Goal: Transaction & Acquisition: Book appointment/travel/reservation

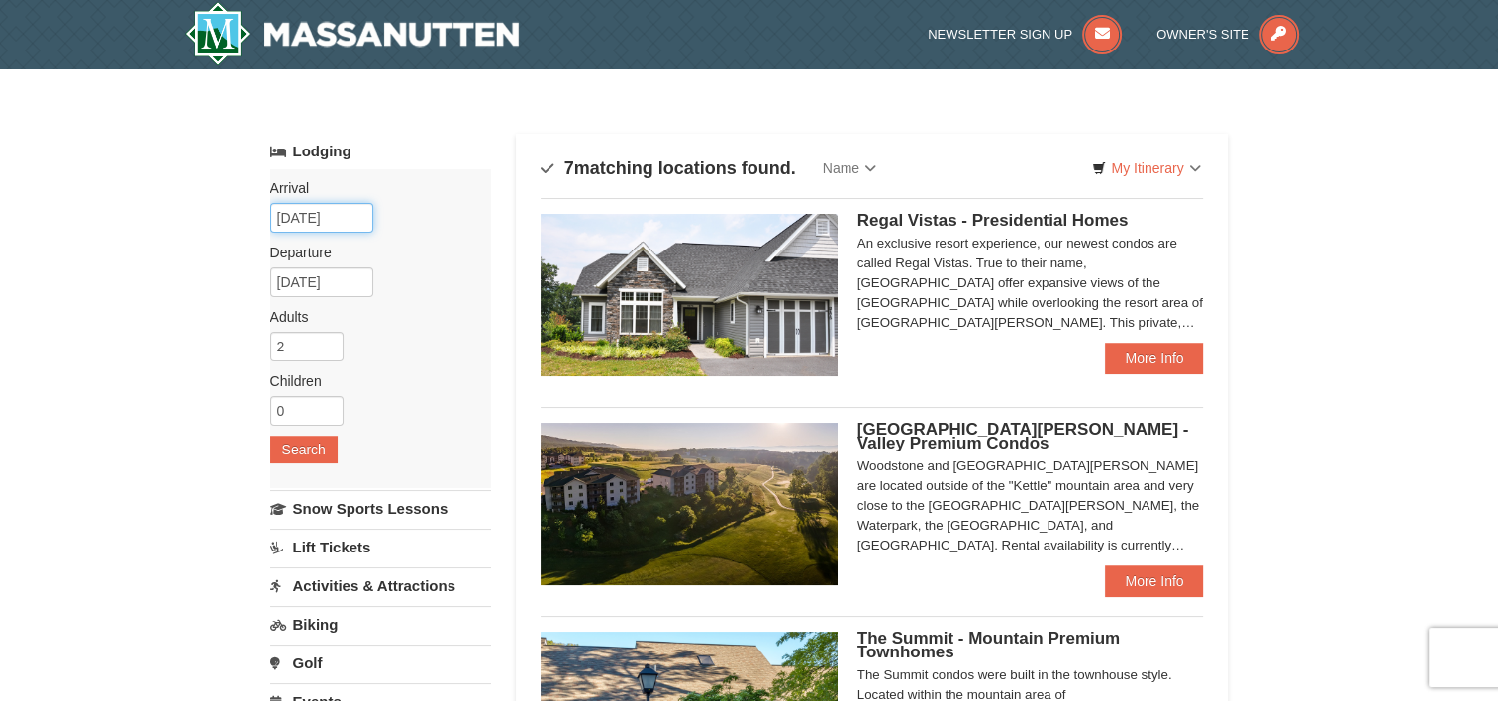
click at [352, 216] on input "10/02/2025" at bounding box center [321, 218] width 103 height 30
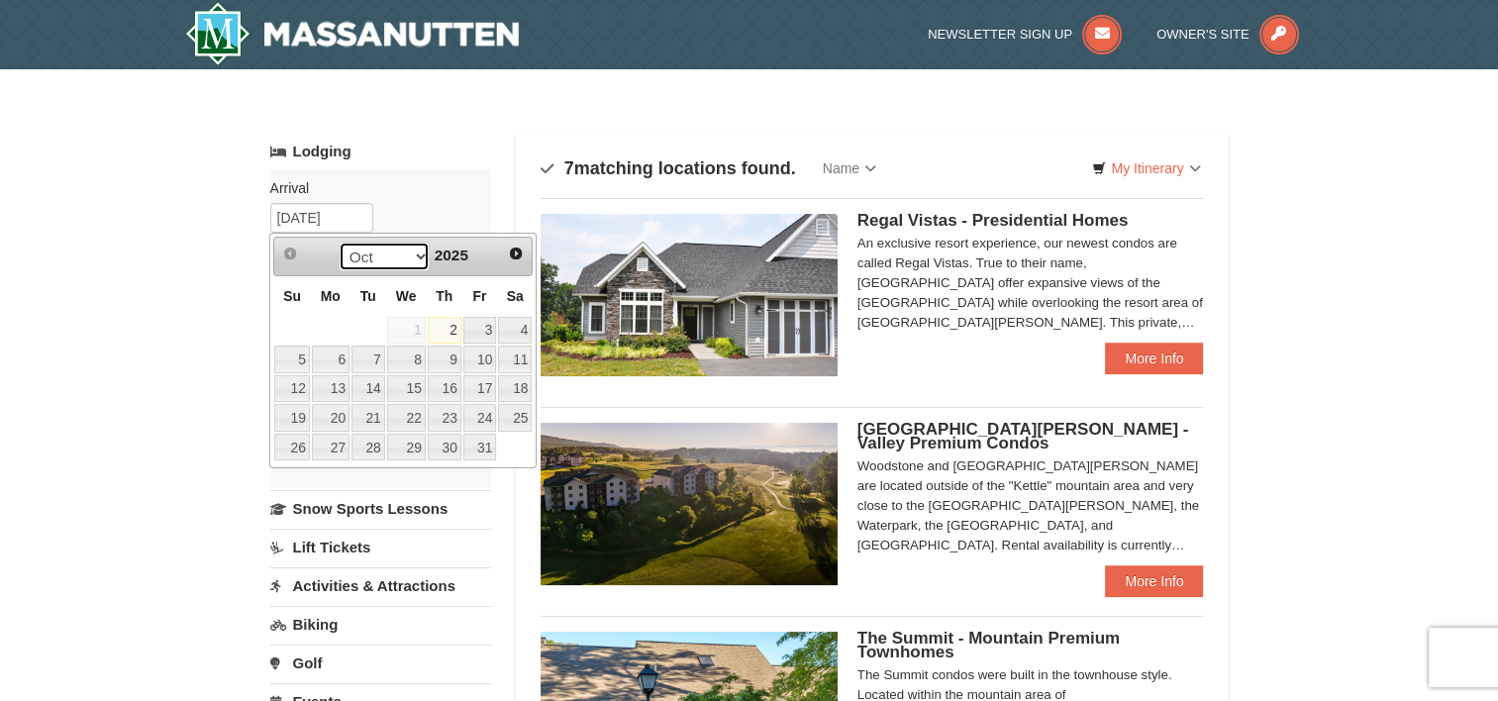
click at [416, 261] on select "Oct Nov Dec" at bounding box center [385, 257] width 92 height 30
click at [435, 253] on span "2025" at bounding box center [452, 255] width 34 height 17
click at [511, 249] on span "Next" at bounding box center [516, 254] width 16 height 16
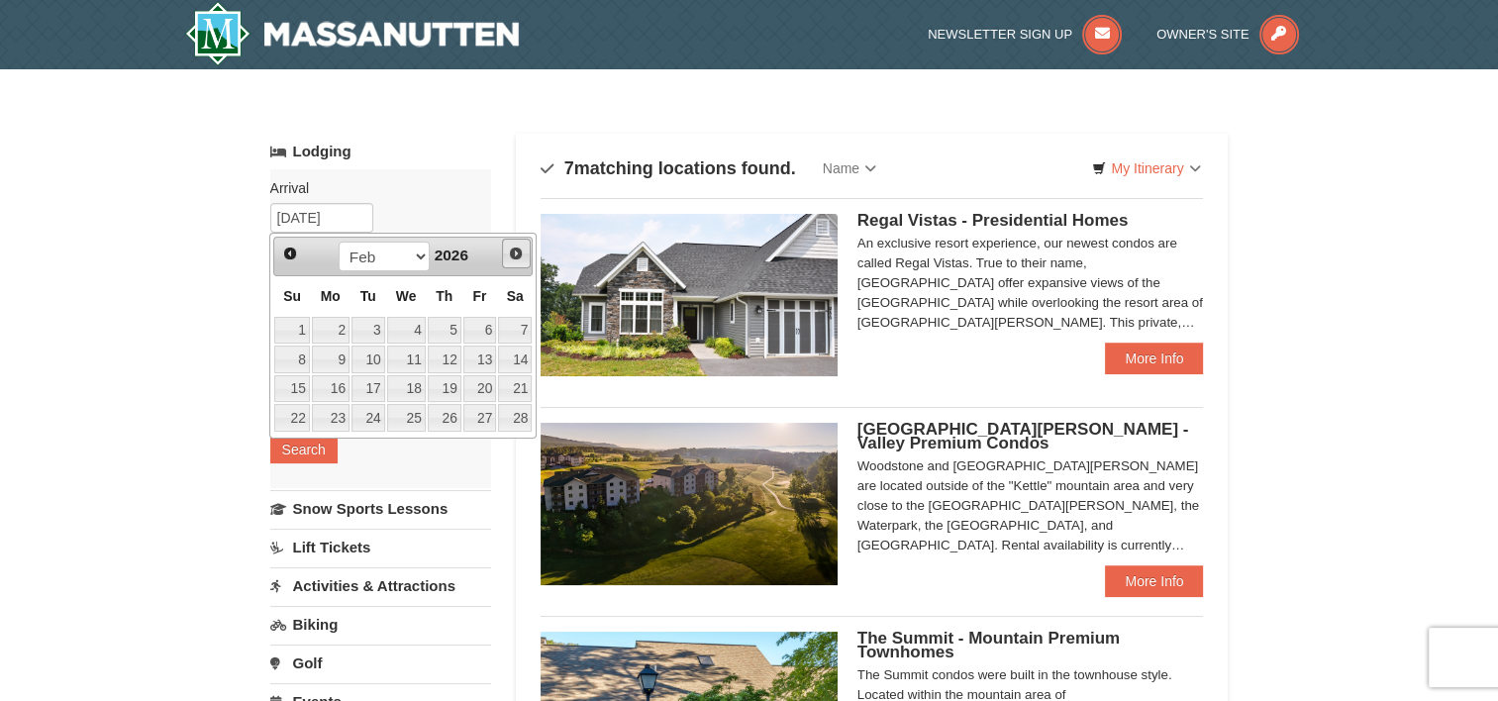
click at [511, 249] on span "Next" at bounding box center [516, 254] width 16 height 16
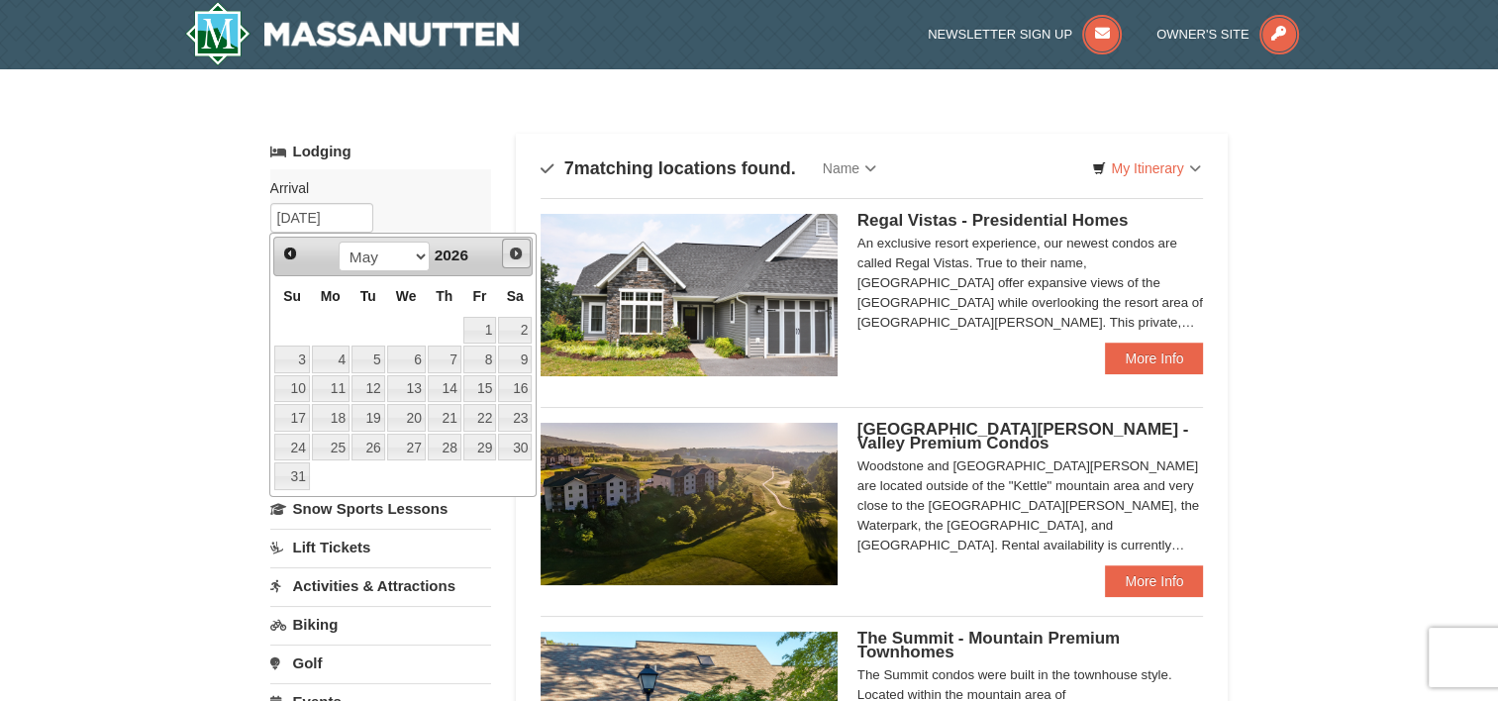
click at [511, 250] on span "Next" at bounding box center [516, 254] width 16 height 16
click at [511, 251] on span "Next" at bounding box center [516, 254] width 16 height 16
click at [410, 380] on link "15" at bounding box center [406, 389] width 39 height 28
type input "[DATE]"
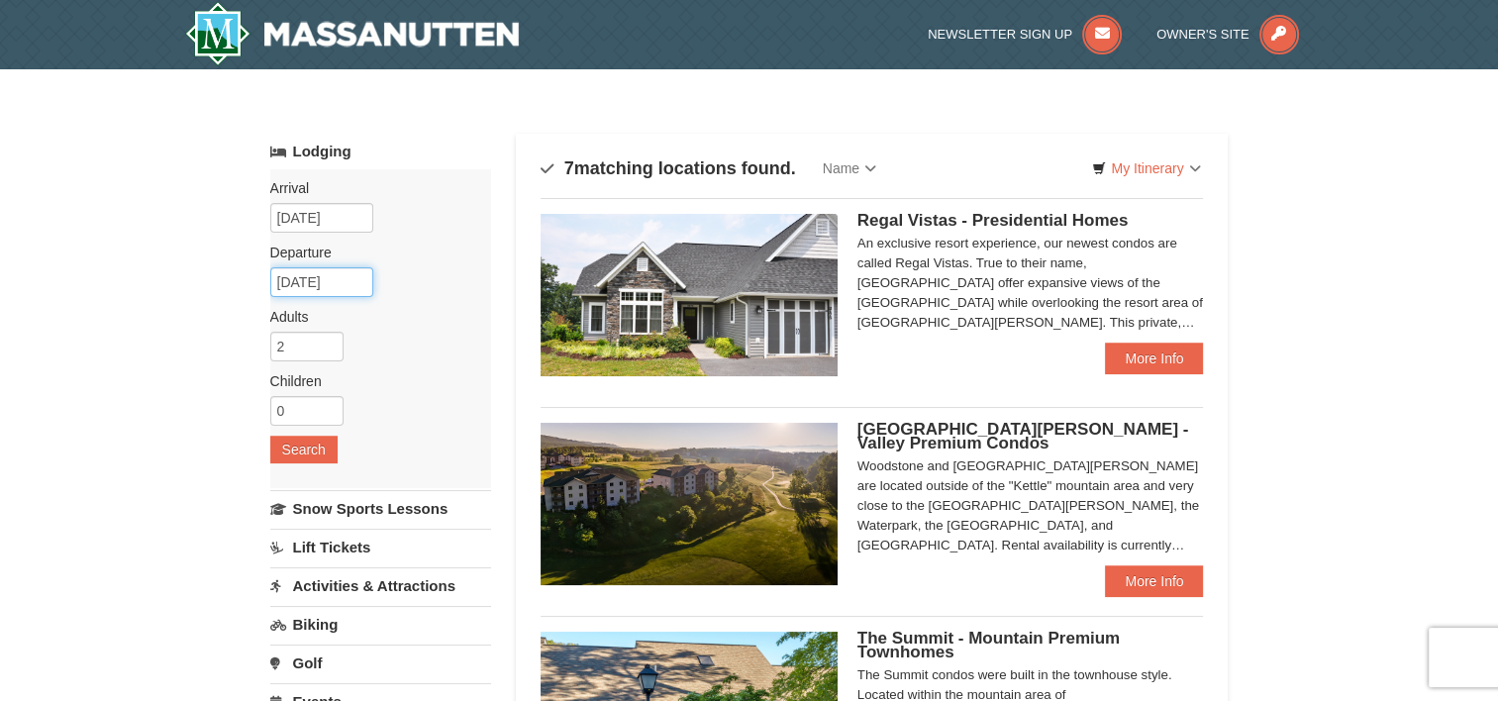
click at [366, 290] on input "07/16/2026" at bounding box center [321, 282] width 103 height 30
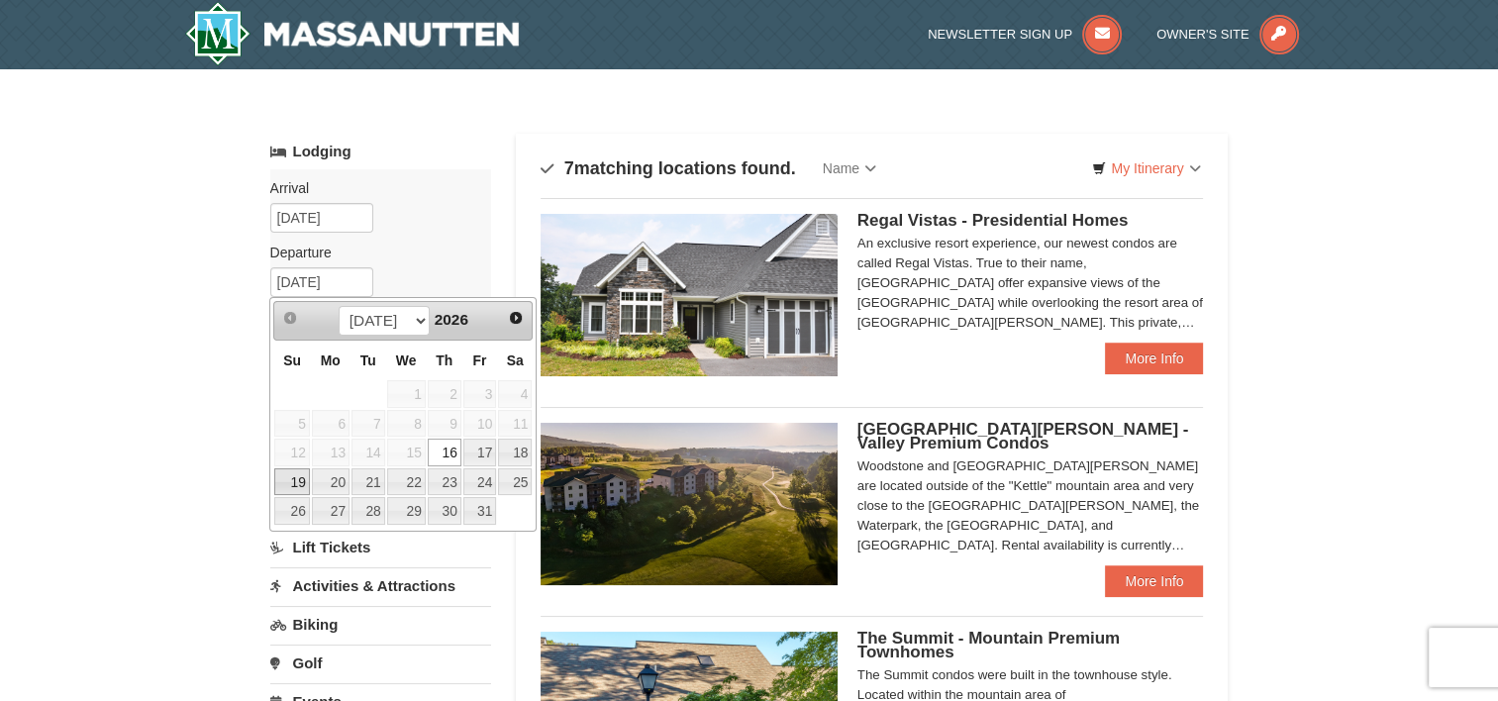
click at [297, 475] on link "19" at bounding box center [291, 482] width 35 height 28
type input "07/19/2026"
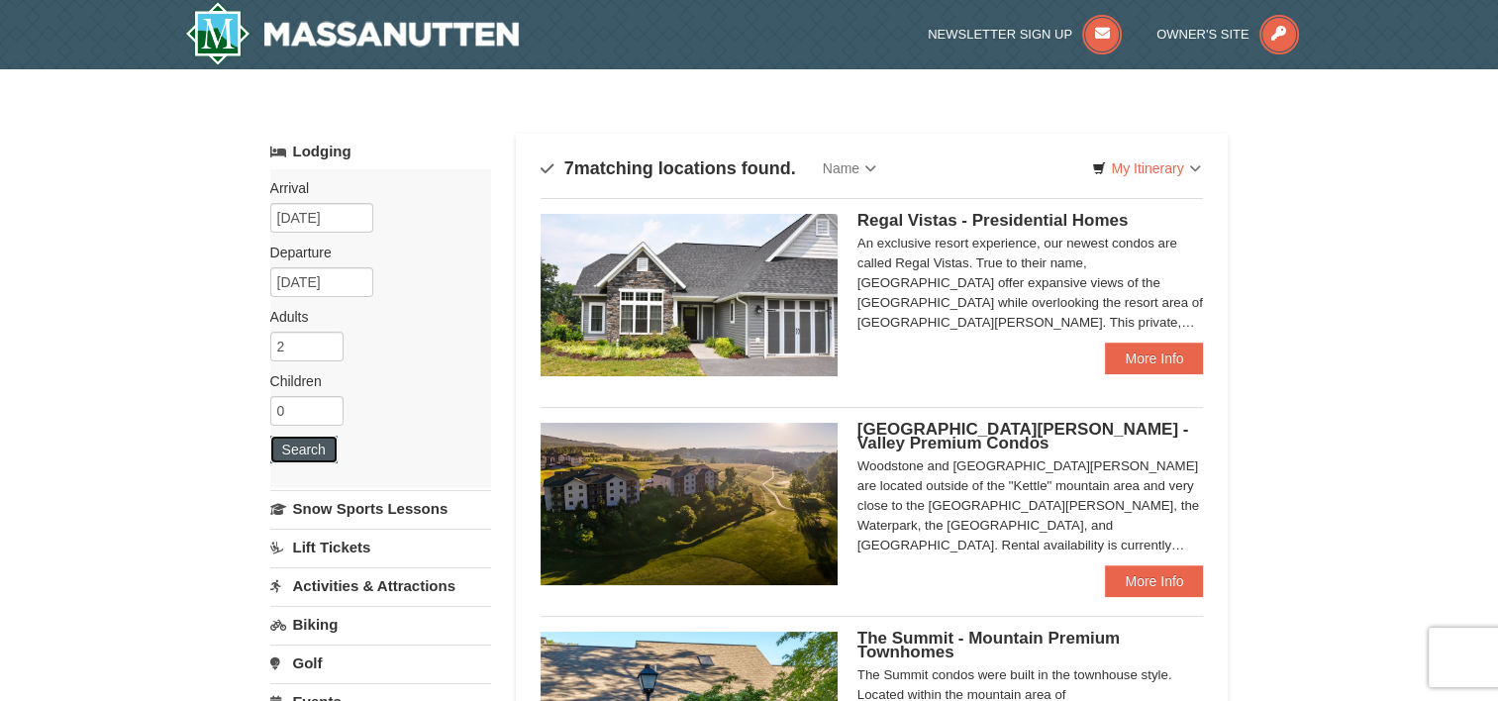
click at [319, 451] on button "Search" at bounding box center [303, 450] width 67 height 28
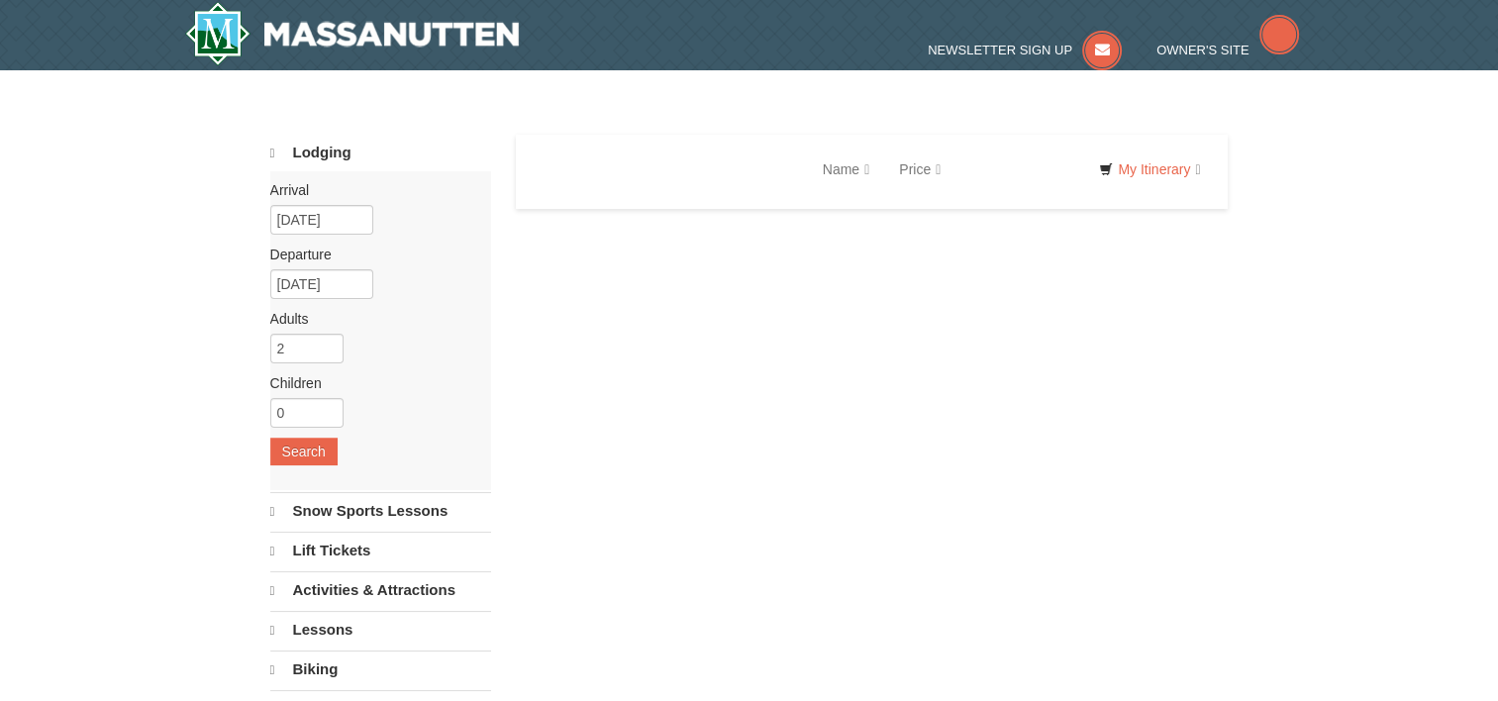
select select "10"
